Goal: Information Seeking & Learning: Learn about a topic

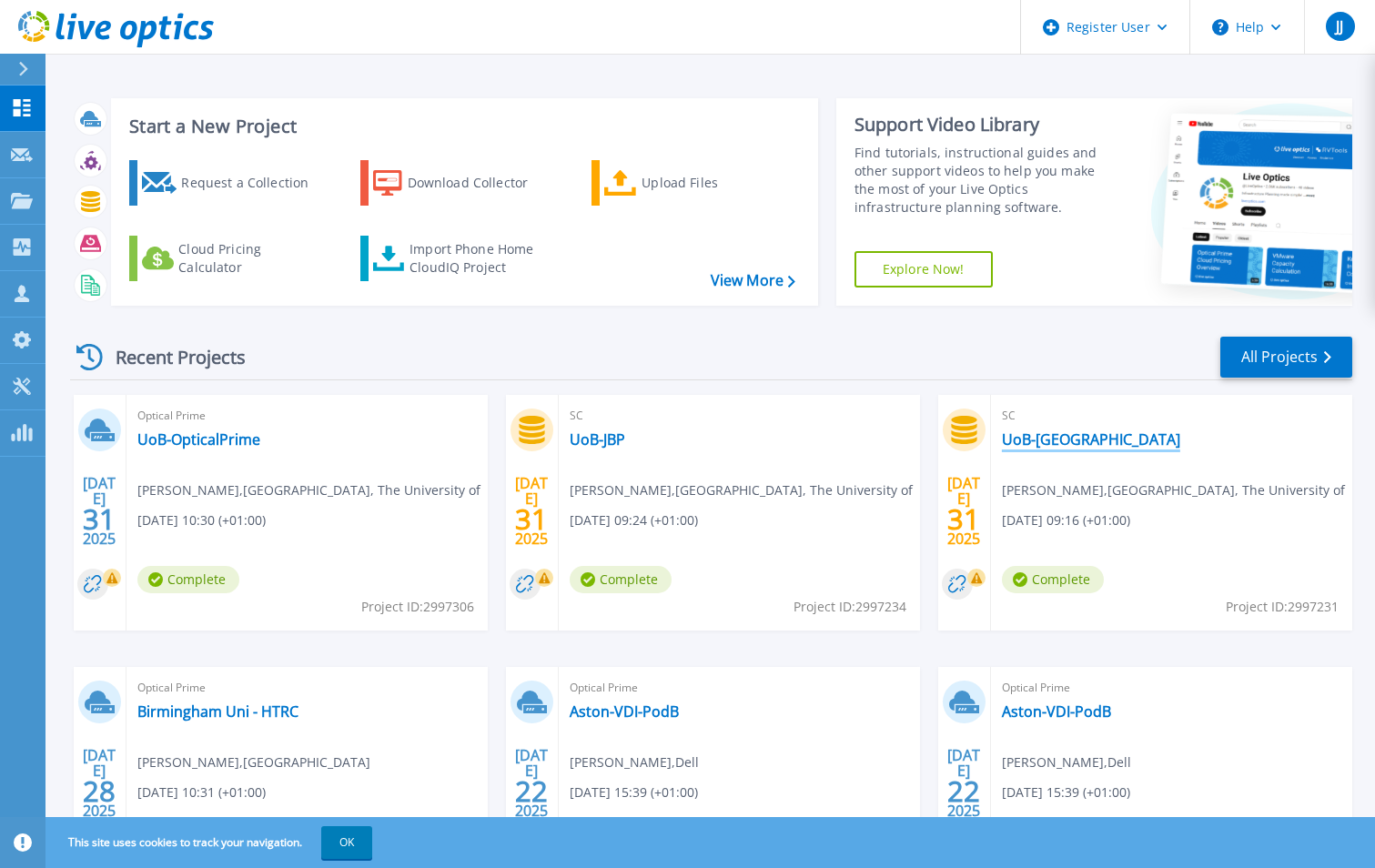
click at [1050, 440] on link "UoB-[GEOGRAPHIC_DATA]" at bounding box center [1091, 439] width 178 height 18
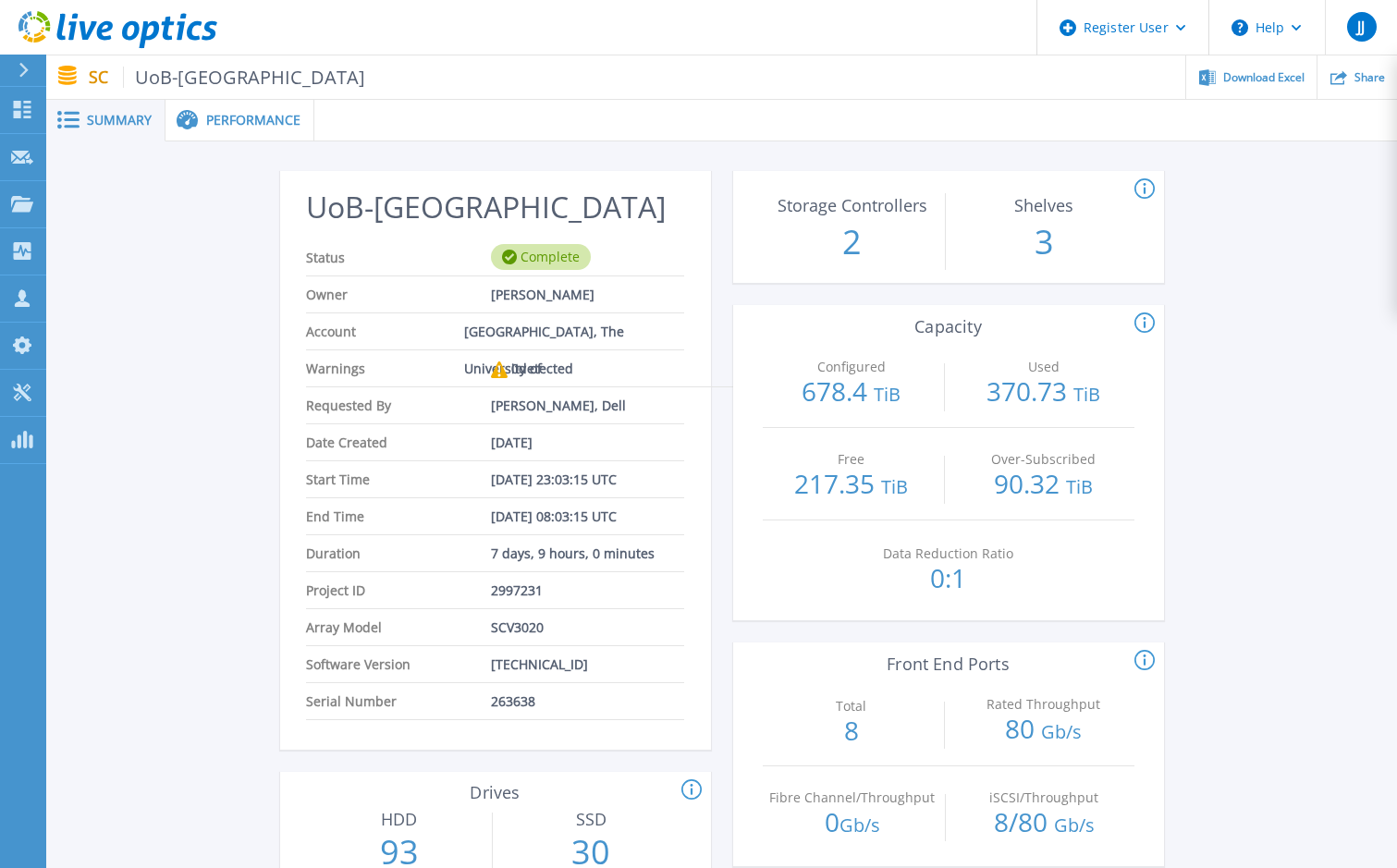
click at [1142, 320] on icon at bounding box center [1144, 323] width 20 height 22
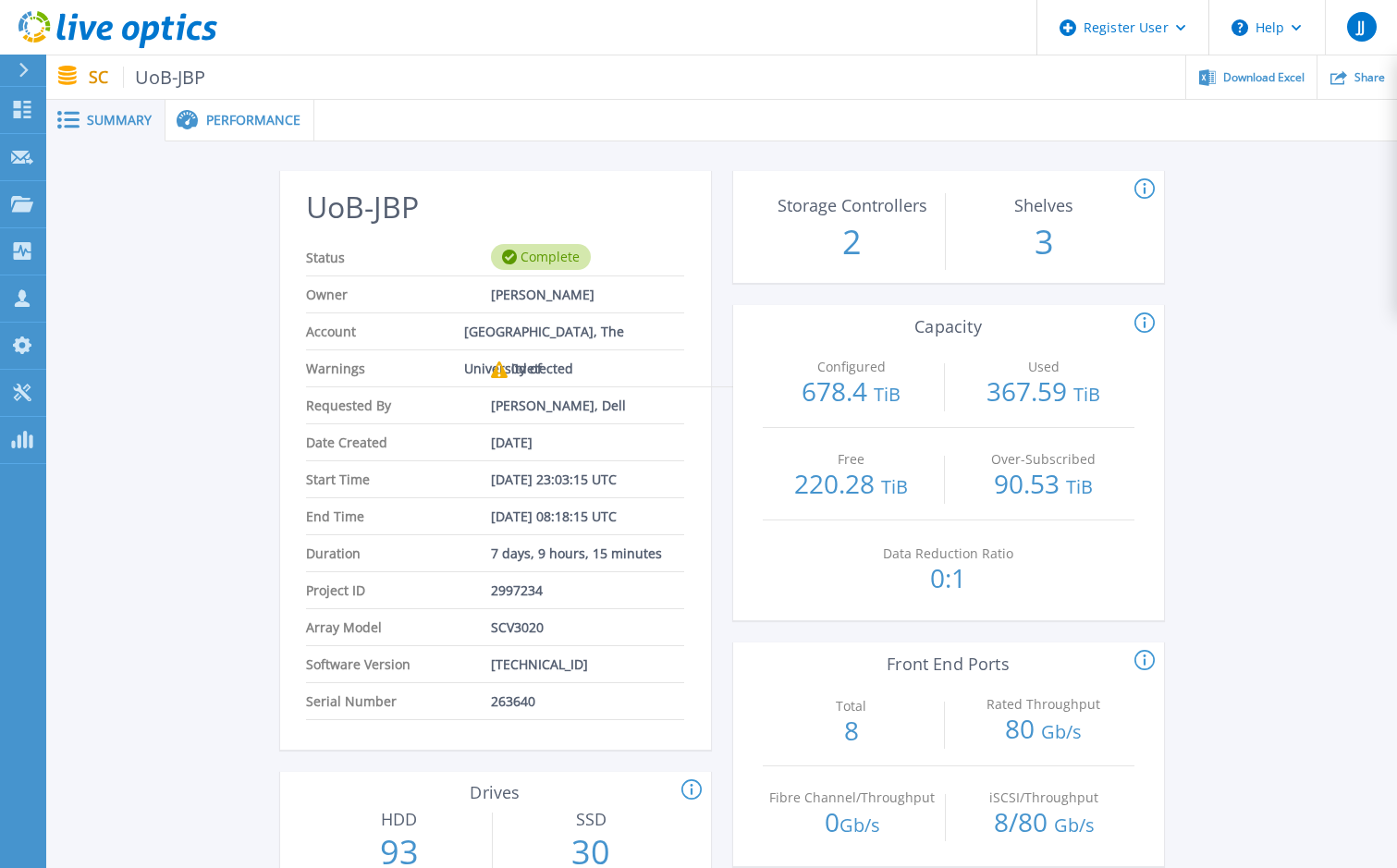
click at [229, 119] on span "Performance" at bounding box center [253, 121] width 94 height 13
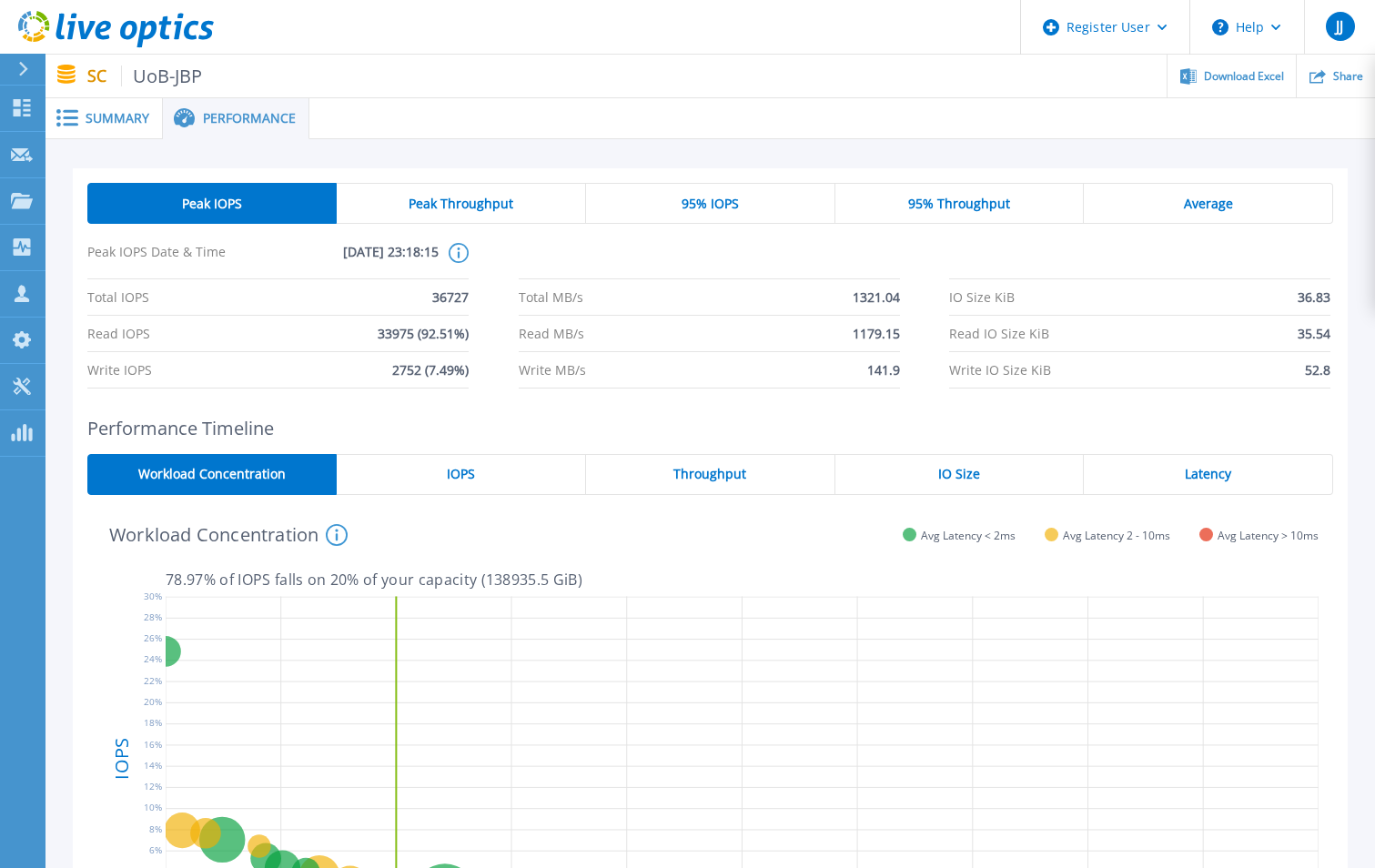
click at [100, 117] on span "Summary" at bounding box center [117, 119] width 64 height 13
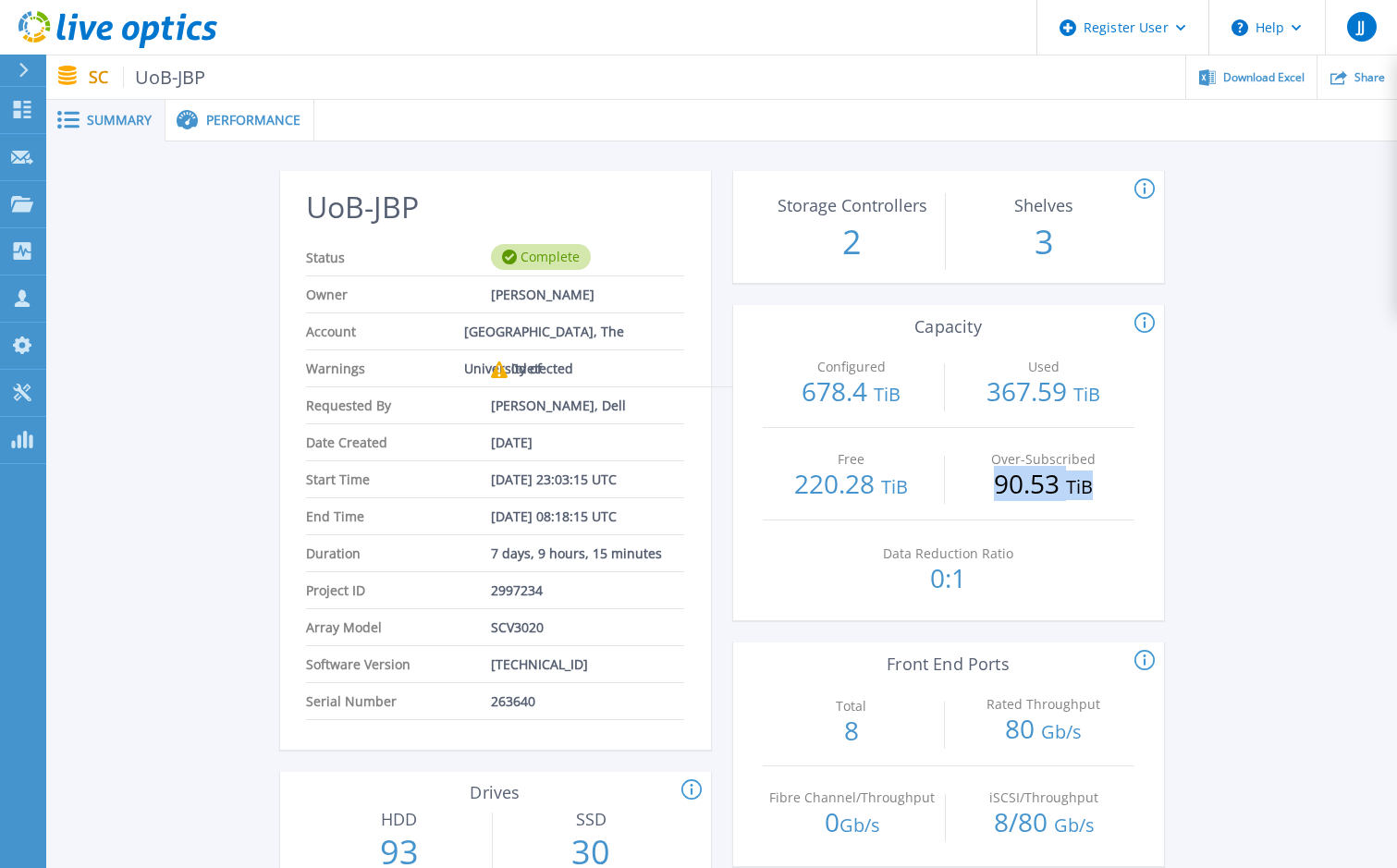
drag, startPoint x: 1097, startPoint y: 485, endPoint x: 1000, endPoint y: 481, distance: 97.1
click at [1000, 481] on p "90.53 TiB" at bounding box center [1044, 485] width 179 height 30
click at [1144, 317] on icon at bounding box center [1144, 323] width 20 height 22
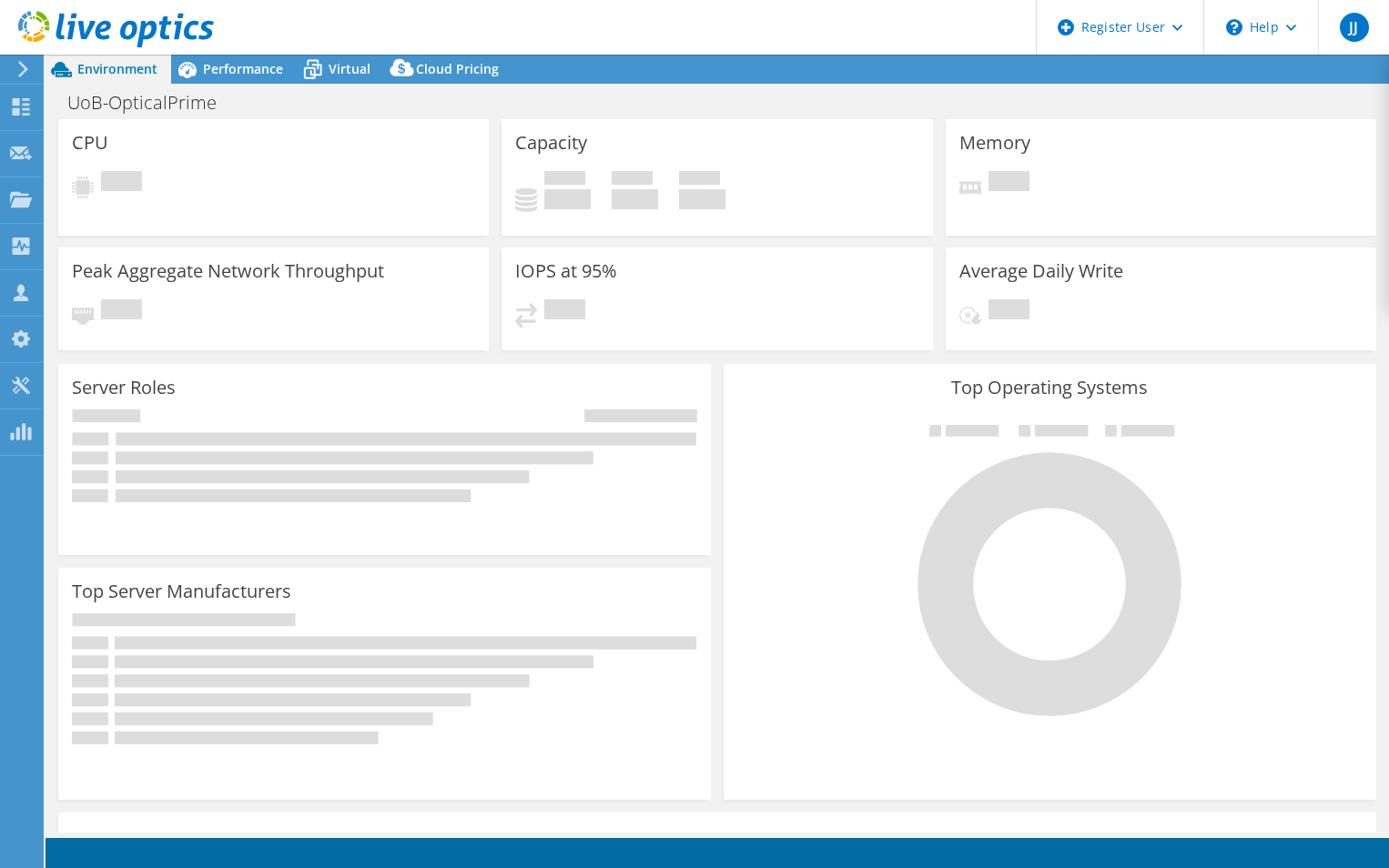
select select "USD"
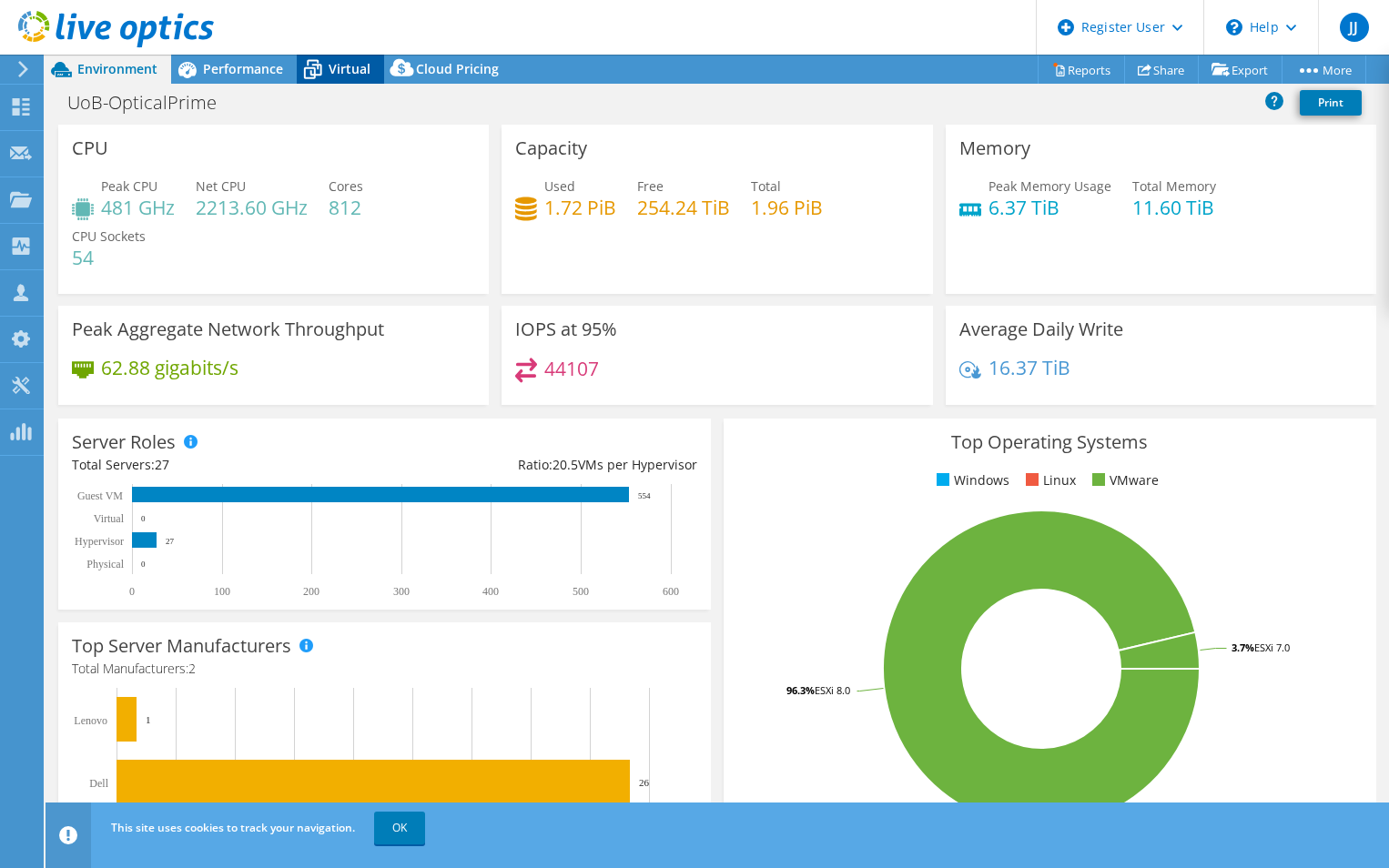
click at [335, 67] on span "Virtual" at bounding box center [349, 68] width 42 height 17
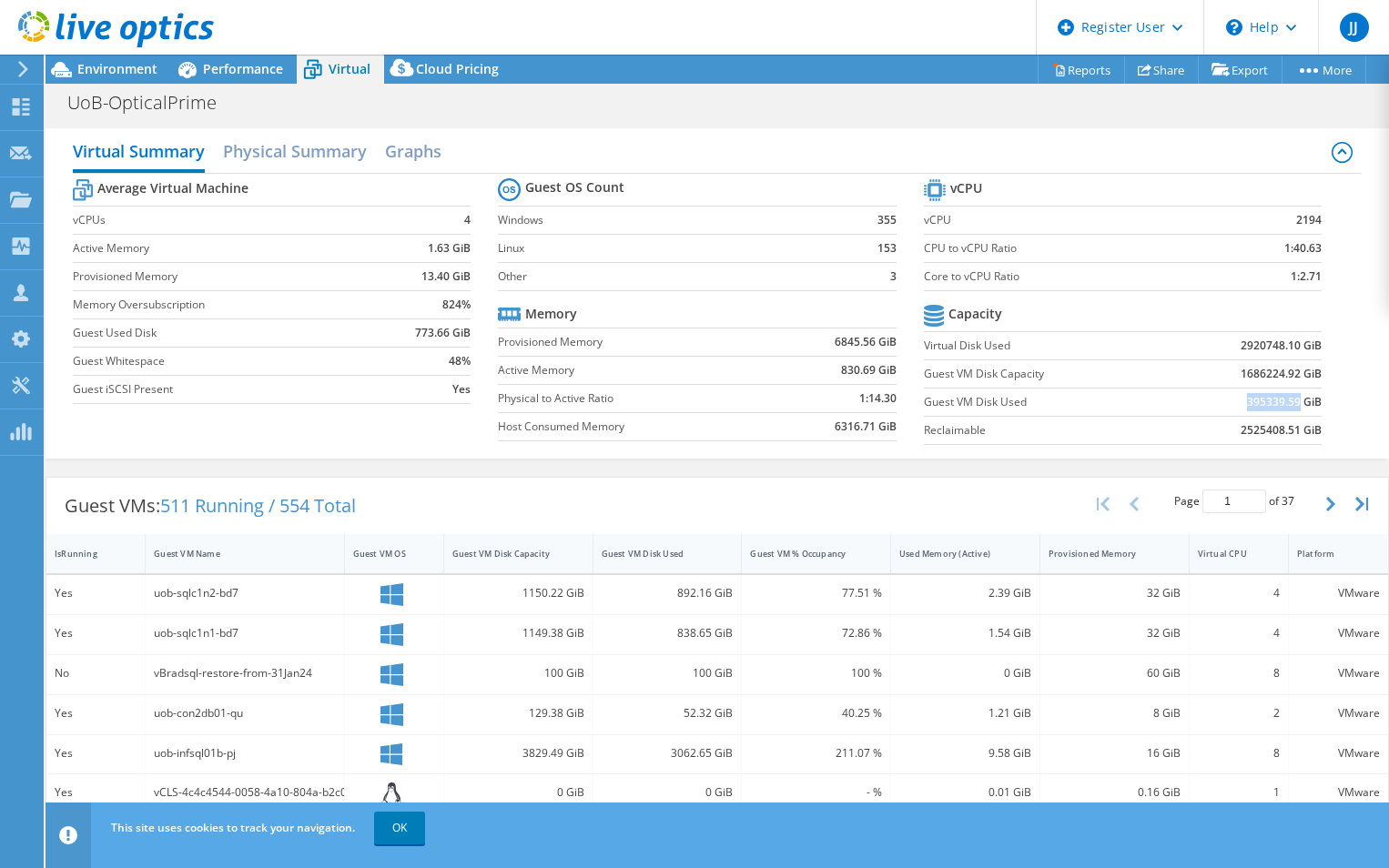
drag, startPoint x: 1286, startPoint y: 402, endPoint x: 1228, endPoint y: 405, distance: 58.1
click at [1228, 405] on td "395339.59 GiB" at bounding box center [1246, 402] width 154 height 28
copy b "395339.59"
drag, startPoint x: 1286, startPoint y: 375, endPoint x: 1225, endPoint y: 376, distance: 61.0
click at [1225, 376] on td "1686224.92 GiB" at bounding box center [1246, 374] width 154 height 28
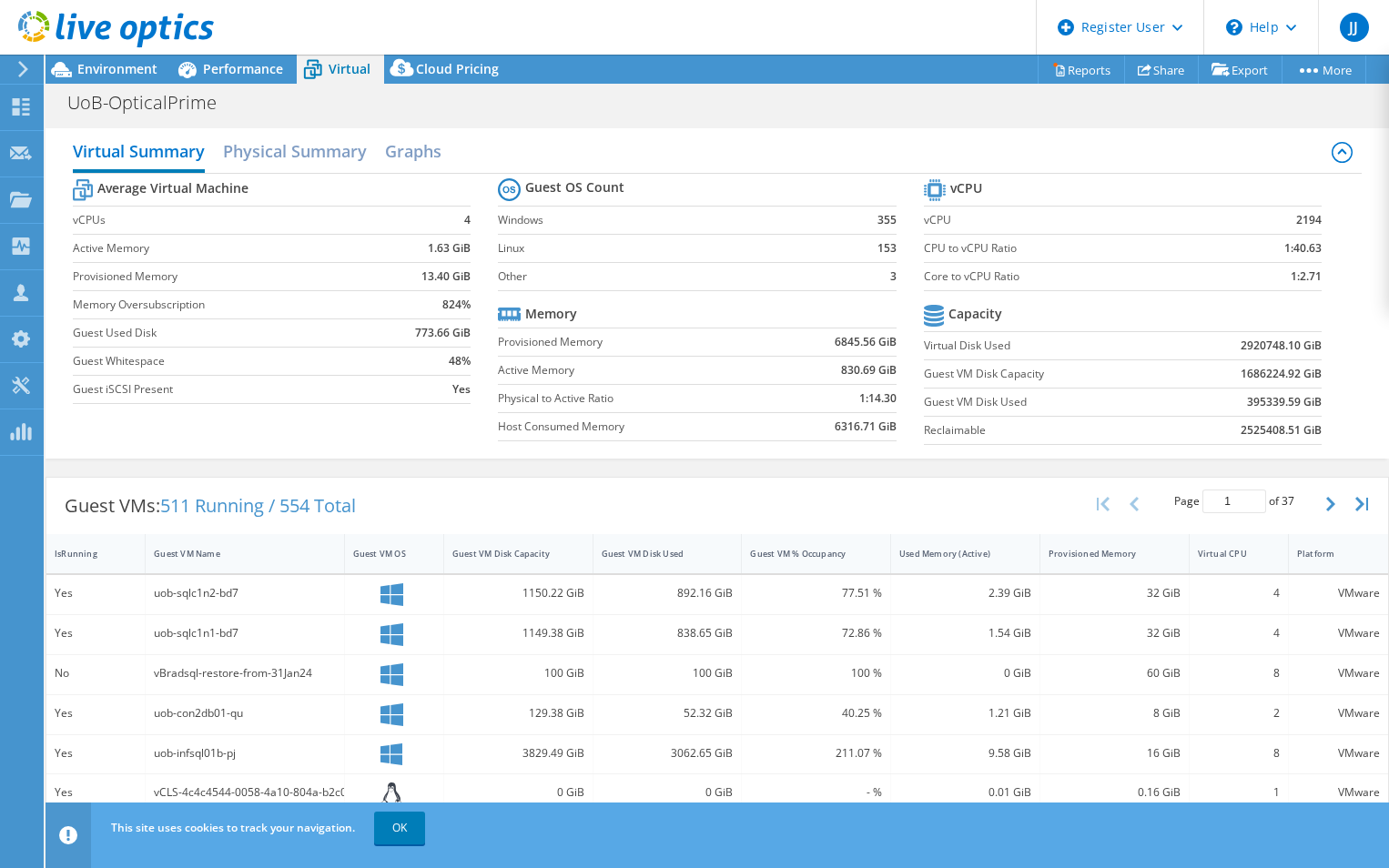
drag, startPoint x: 1225, startPoint y: 376, endPoint x: 1343, endPoint y: 394, distance: 119.4
click at [1343, 394] on div "Average Virtual Machine vCPUs 4 Active Memory 1.63 GiB Provisioned Memory 13.40…" at bounding box center [717, 314] width 1290 height 280
drag, startPoint x: 1282, startPoint y: 375, endPoint x: 1226, endPoint y: 381, distance: 56.3
click at [1226, 381] on td "1686224.92 GiB" at bounding box center [1246, 374] width 154 height 28
drag, startPoint x: 1226, startPoint y: 381, endPoint x: 1286, endPoint y: 381, distance: 60.0
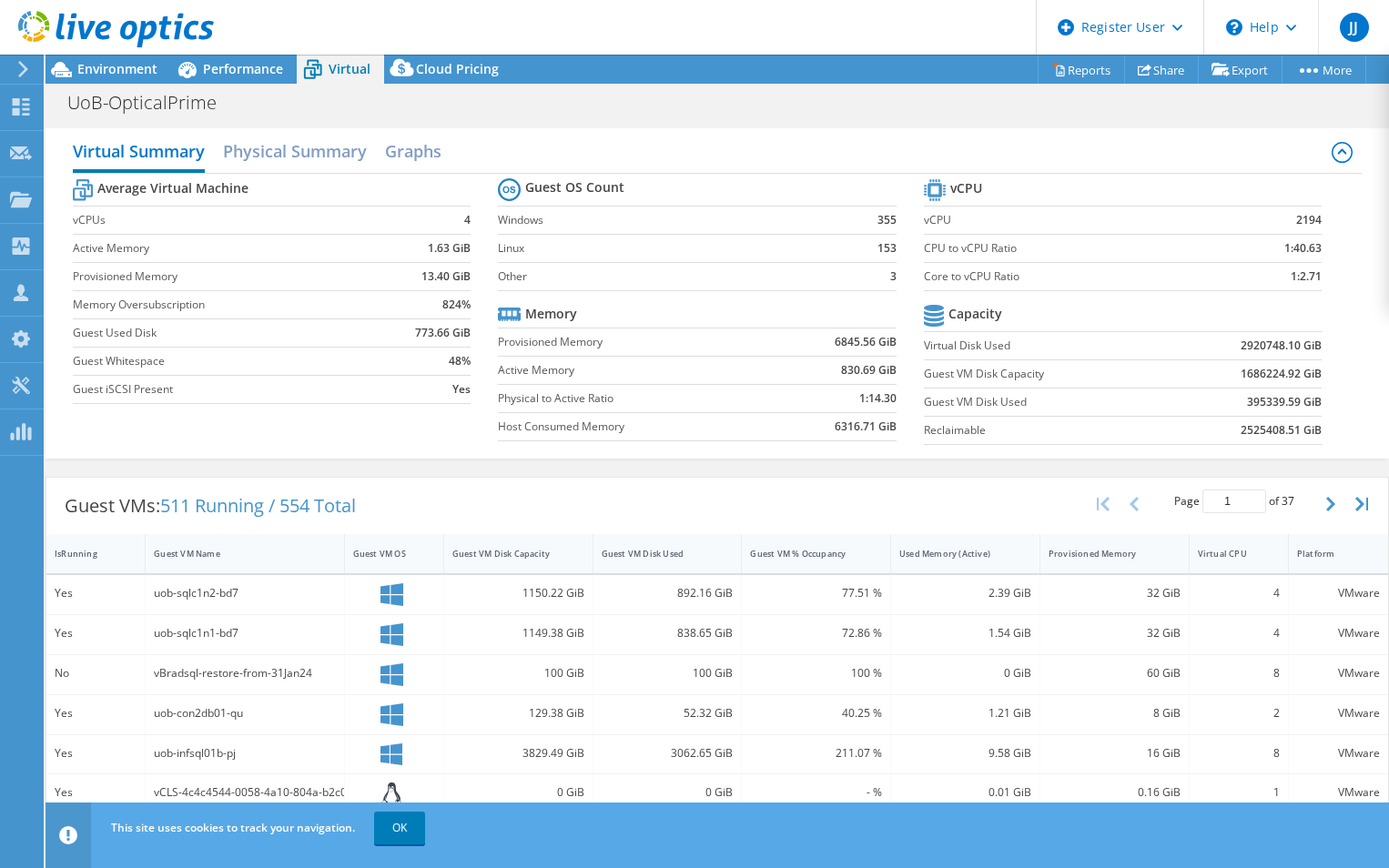
click at [1286, 381] on b "1686224.92 GiB" at bounding box center [1280, 374] width 81 height 18
drag, startPoint x: 1286, startPoint y: 372, endPoint x: 1231, endPoint y: 375, distance: 55.1
click at [1240, 375] on b "1686224.92 GiB" at bounding box center [1280, 374] width 81 height 18
copy b "1686224.92"
drag, startPoint x: 1288, startPoint y: 343, endPoint x: 1228, endPoint y: 343, distance: 60.0
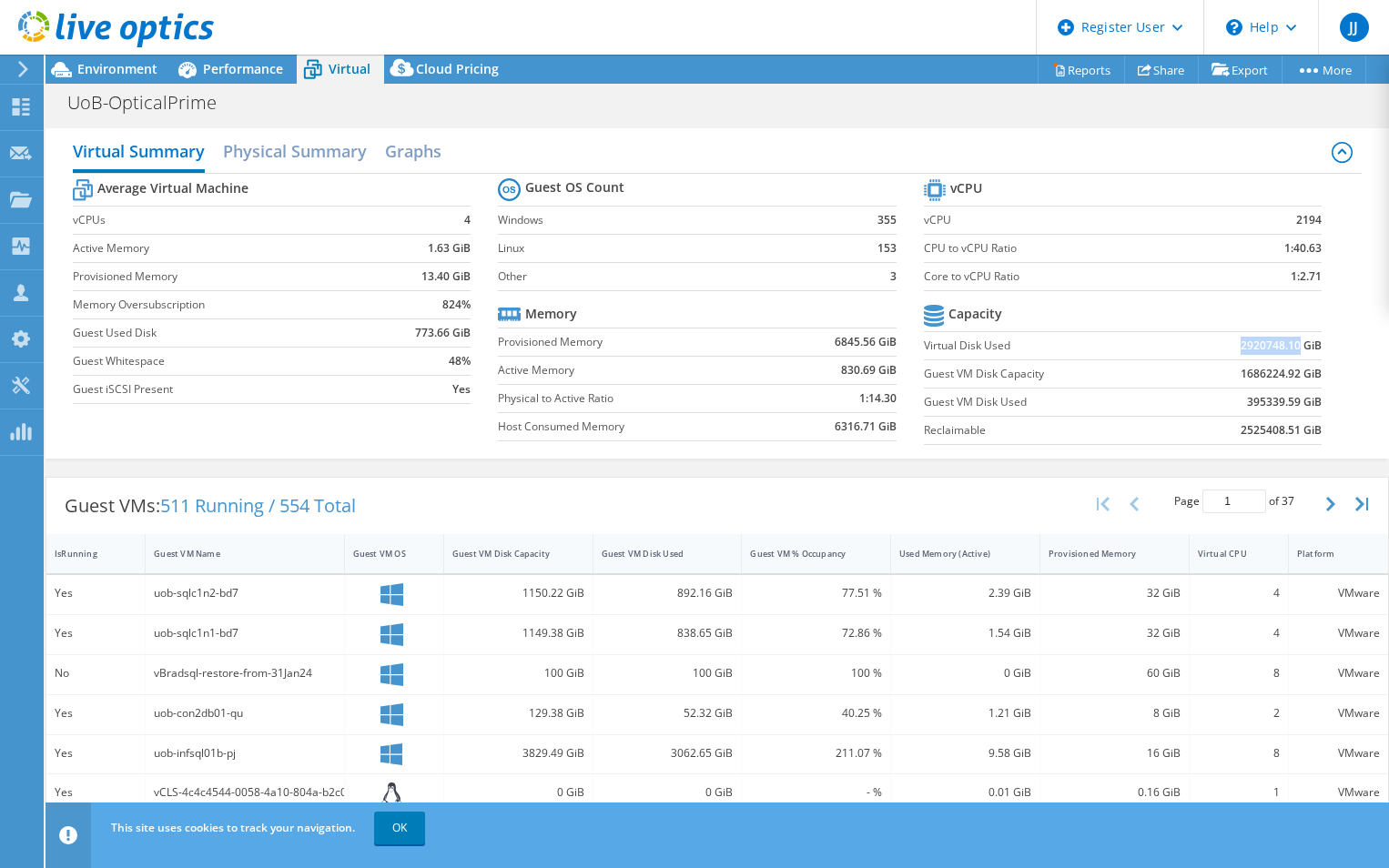
click at [1240, 343] on b "2920748.10 GiB" at bounding box center [1280, 346] width 81 height 18
copy b "2920748.10"
click at [298, 147] on h2 "Physical Summary" at bounding box center [295, 153] width 144 height 40
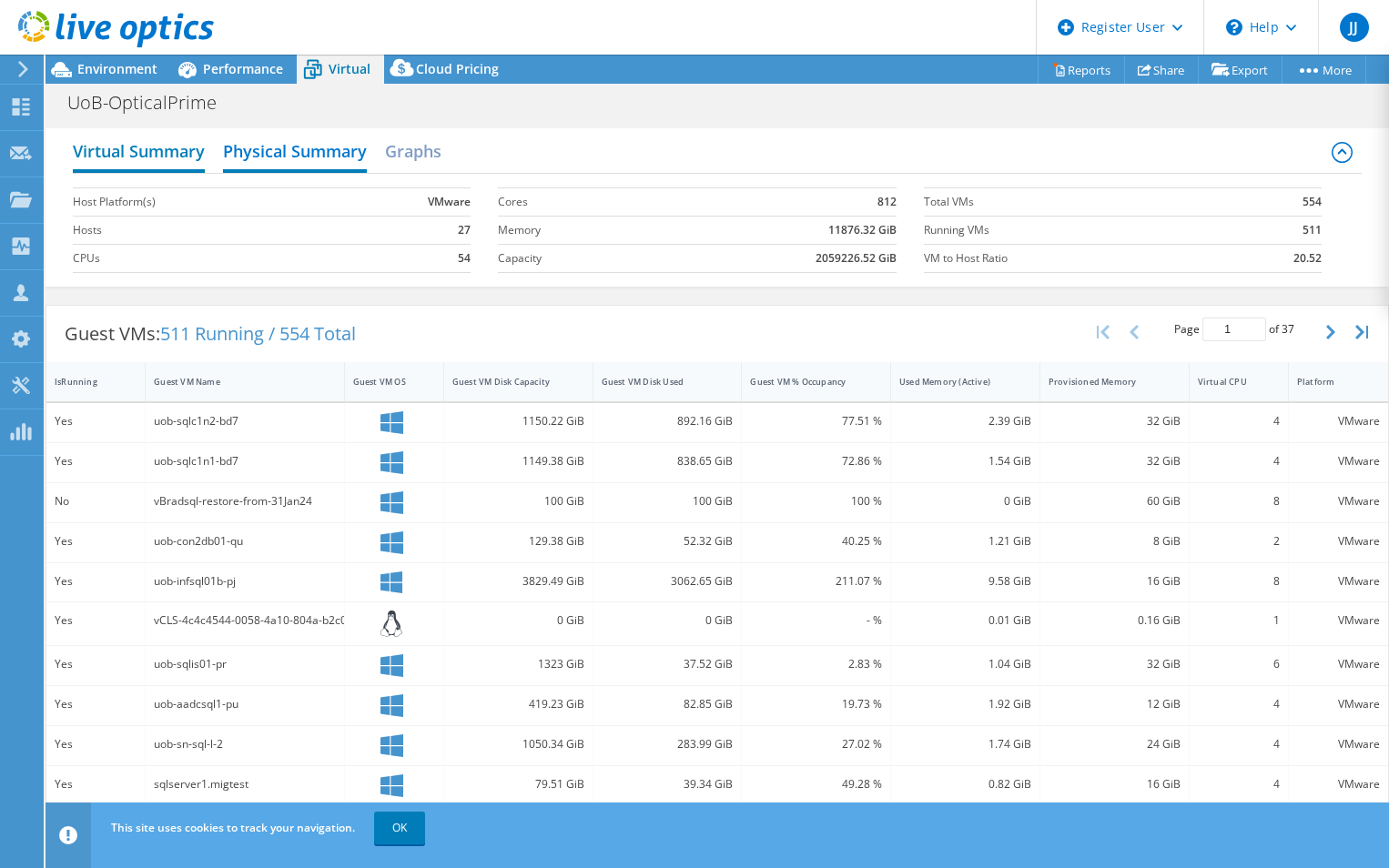
click at [154, 148] on h2 "Virtual Summary" at bounding box center [139, 153] width 132 height 40
